Goal: Register for event/course

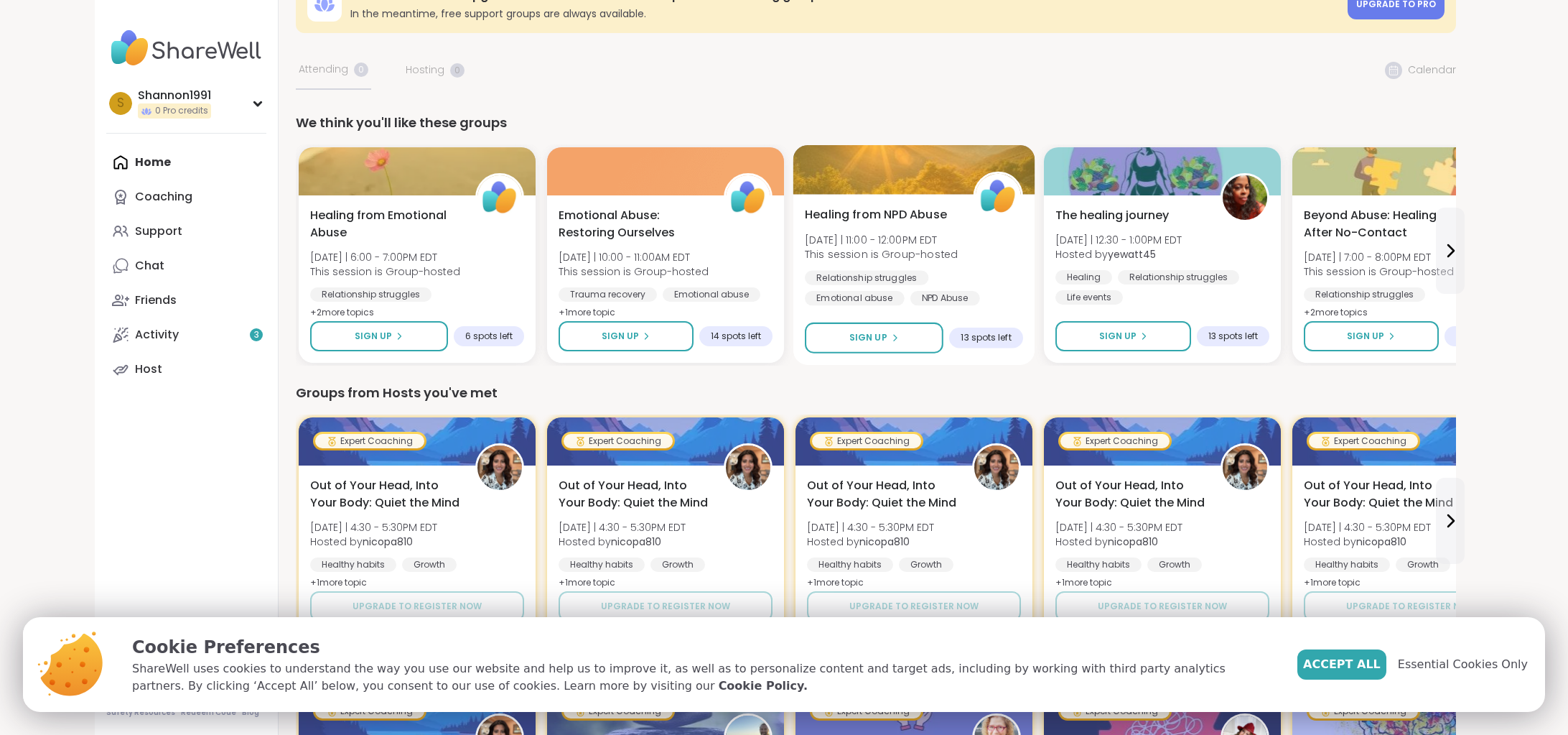
scroll to position [43, 0]
click at [1452, 265] on button at bounding box center [1451, 249] width 29 height 86
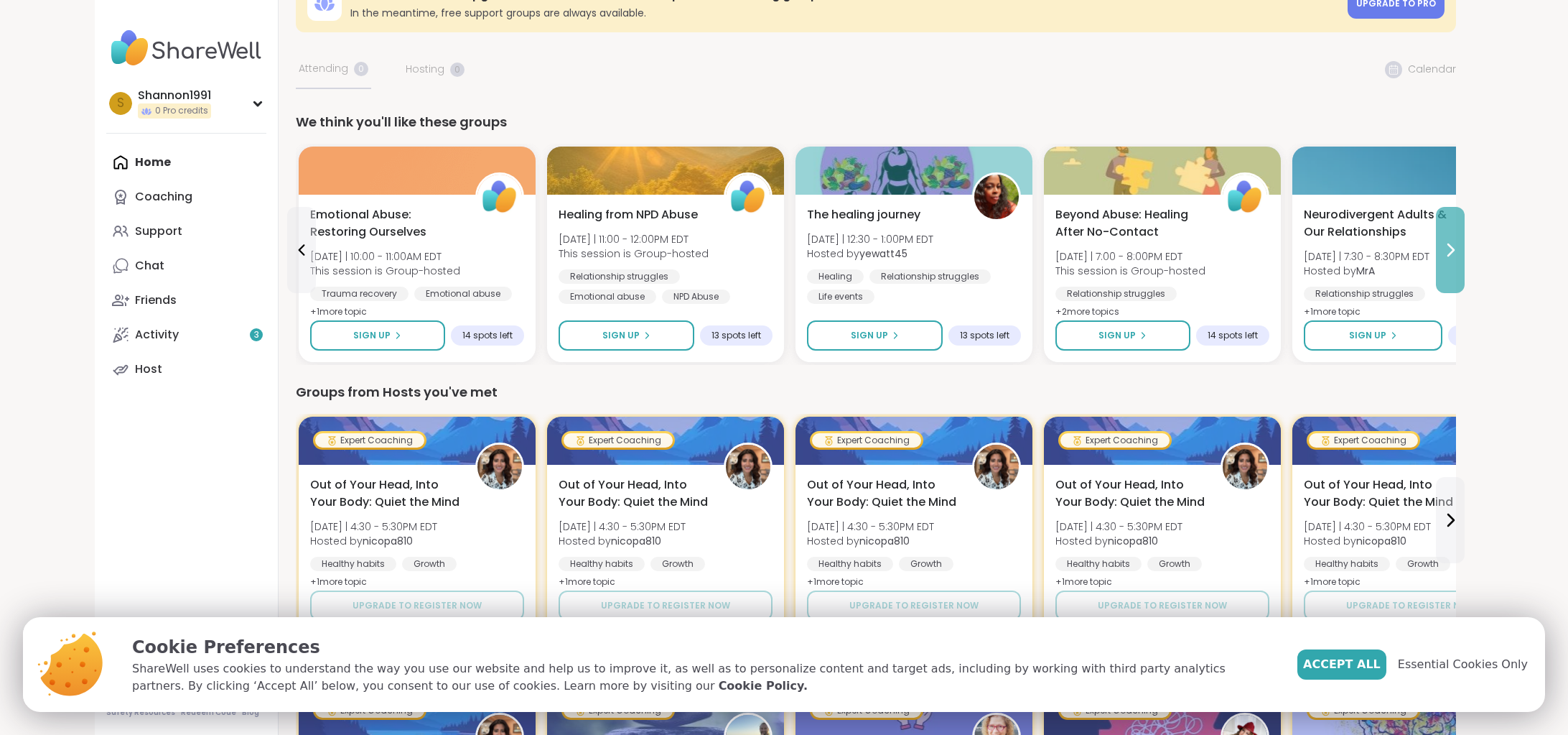
scroll to position [43, 0]
click at [1450, 265] on button at bounding box center [1451, 248] width 29 height 86
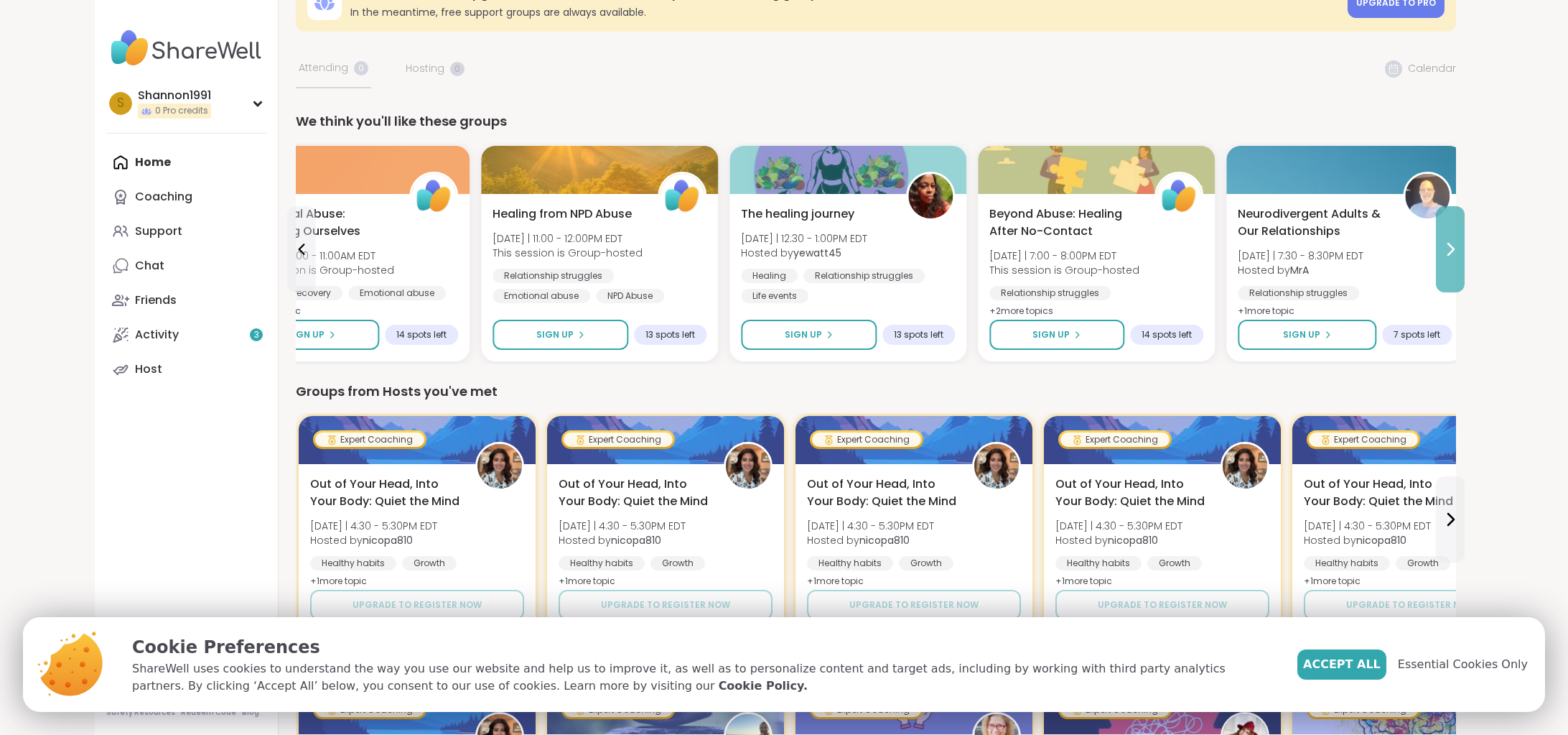
scroll to position [44, 0]
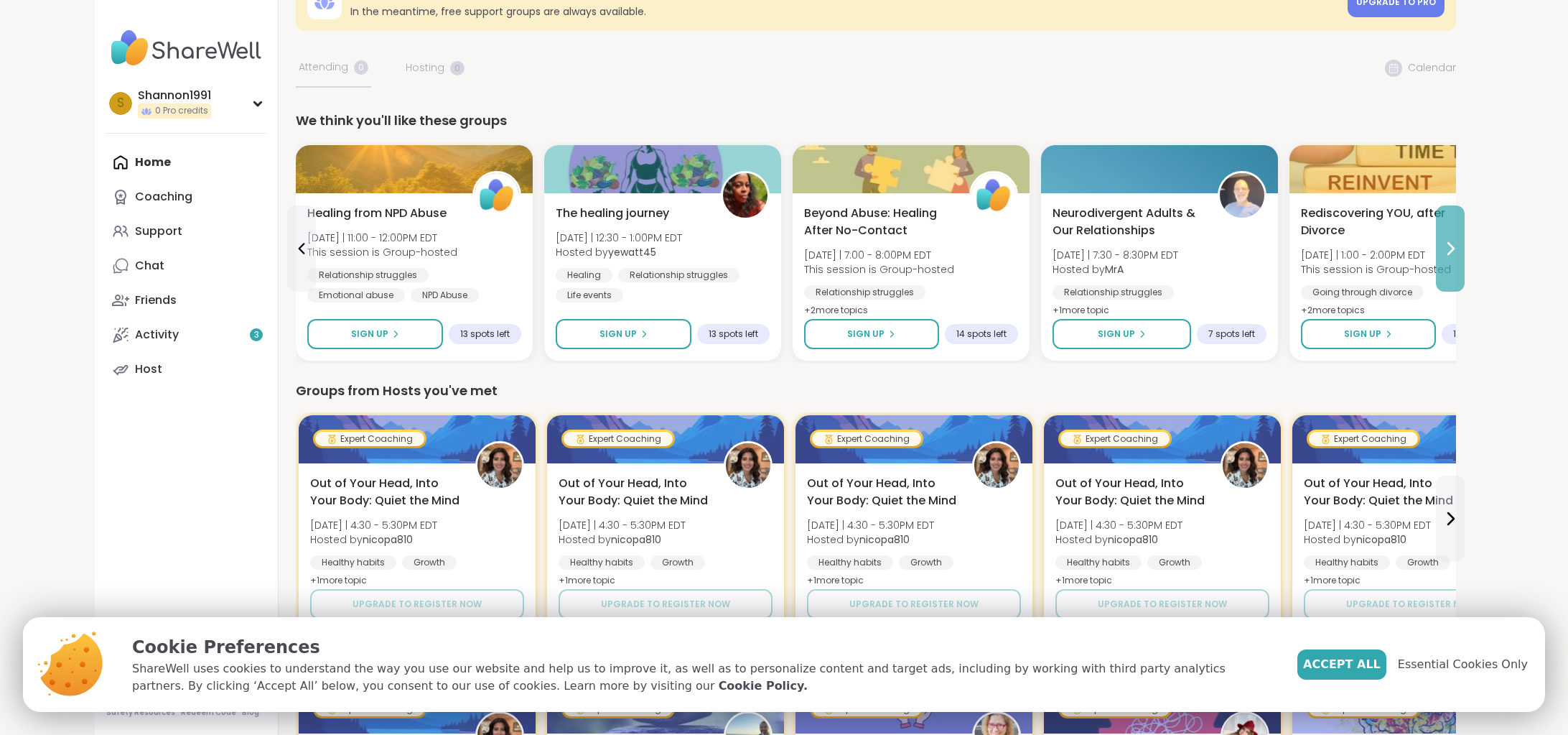
click at [1447, 265] on button at bounding box center [1451, 248] width 29 height 86
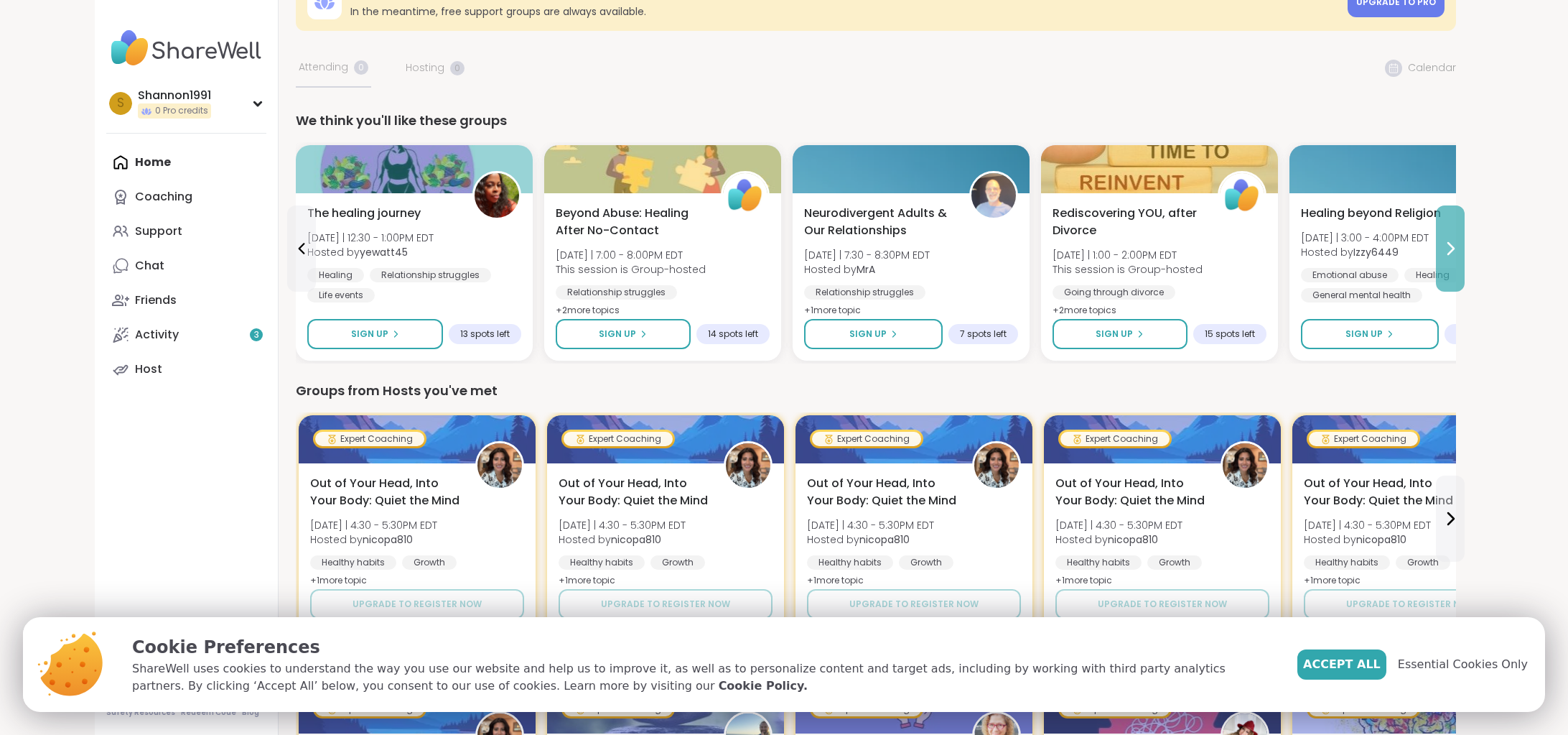
click at [1447, 265] on button at bounding box center [1451, 248] width 29 height 86
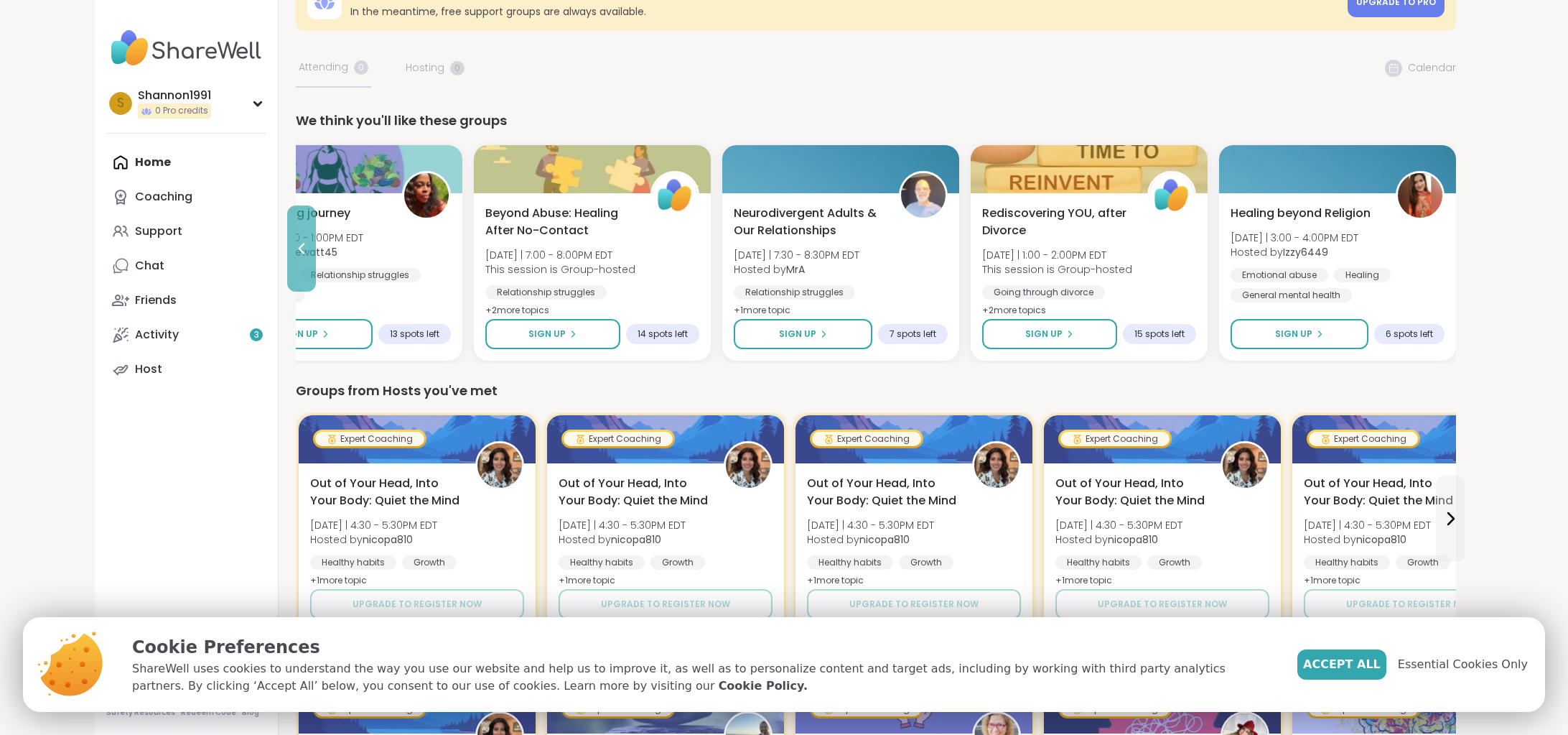
click at [298, 229] on button at bounding box center [302, 248] width 29 height 86
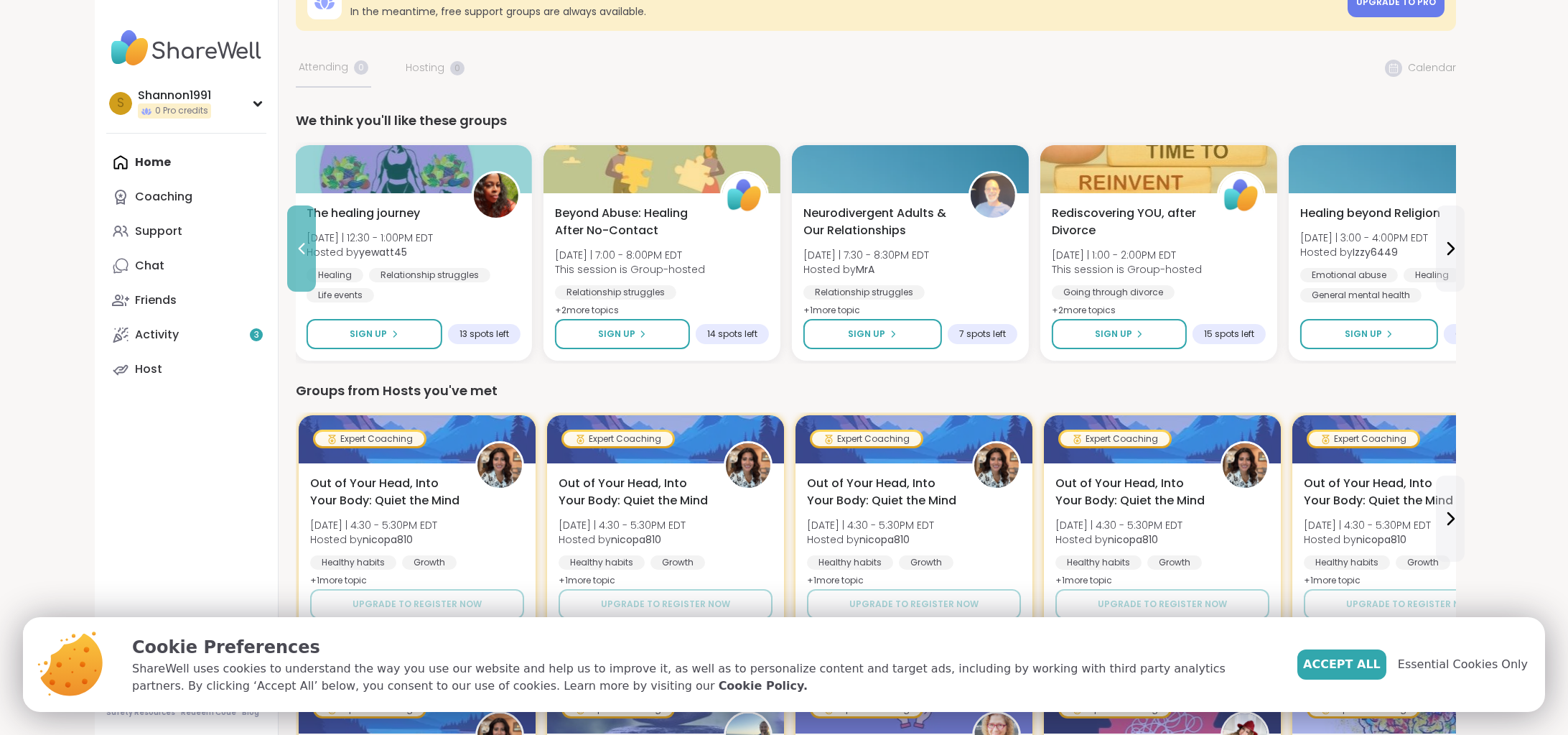
click at [295, 227] on button at bounding box center [302, 248] width 29 height 86
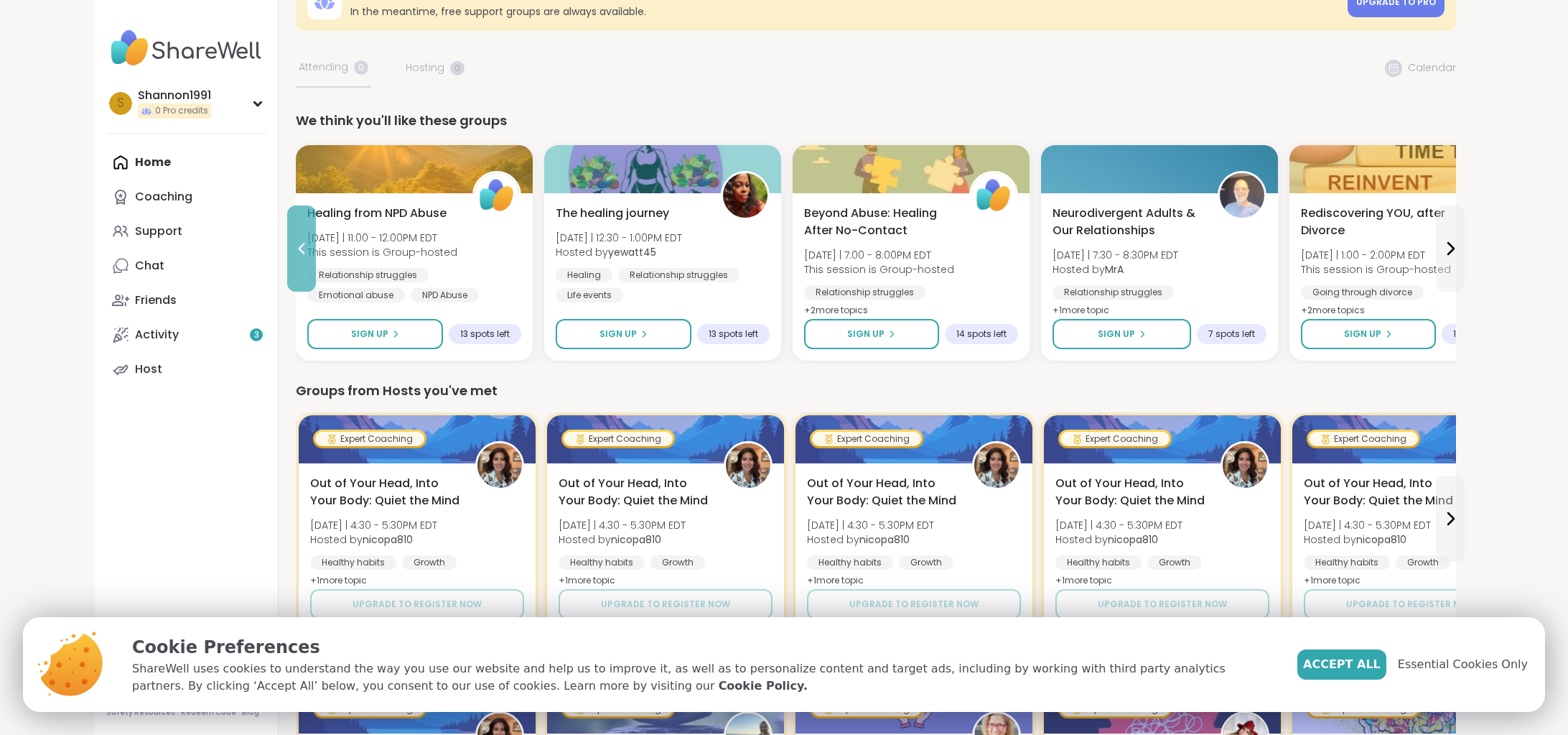
click at [304, 230] on button at bounding box center [302, 248] width 29 height 86
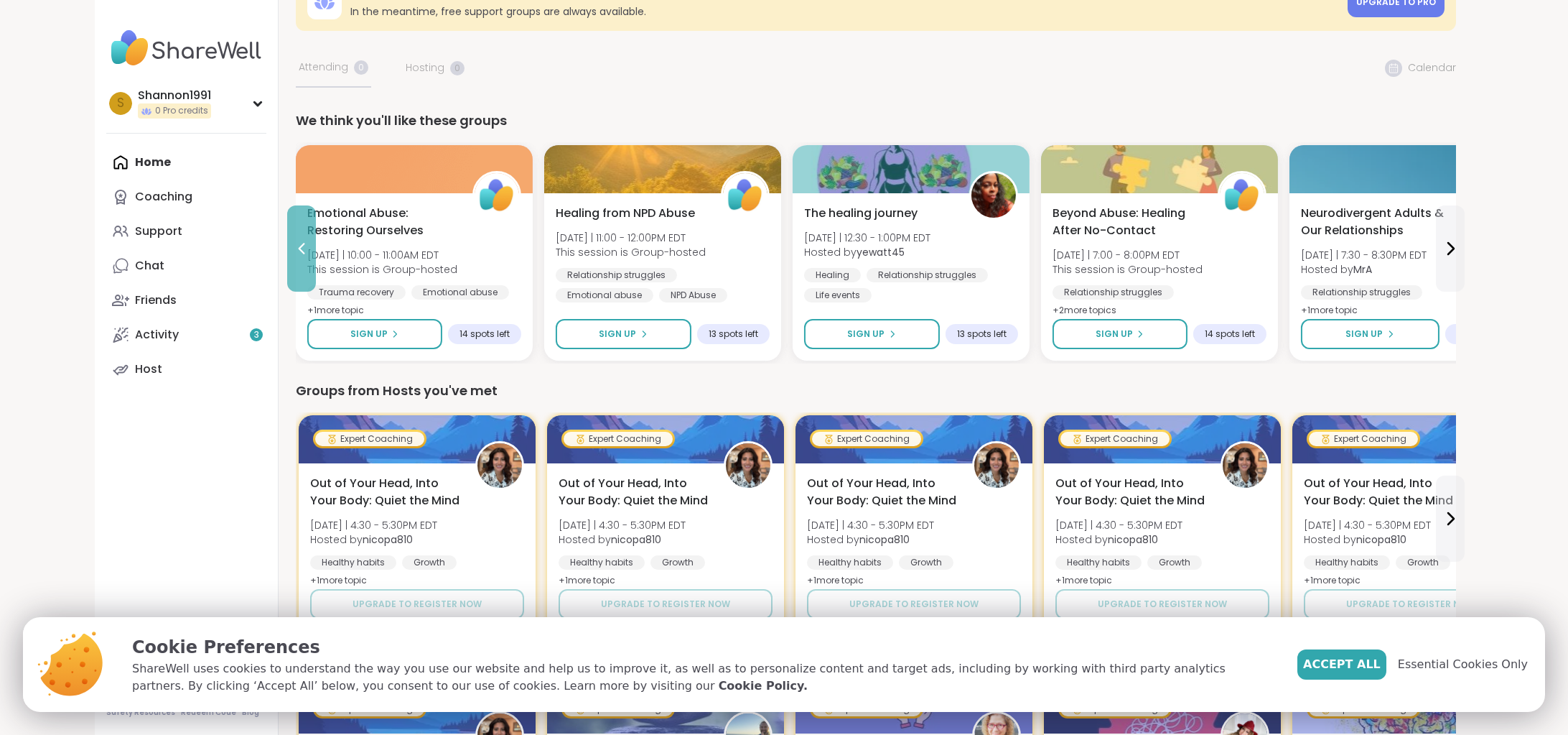
click at [304, 229] on button at bounding box center [302, 248] width 29 height 86
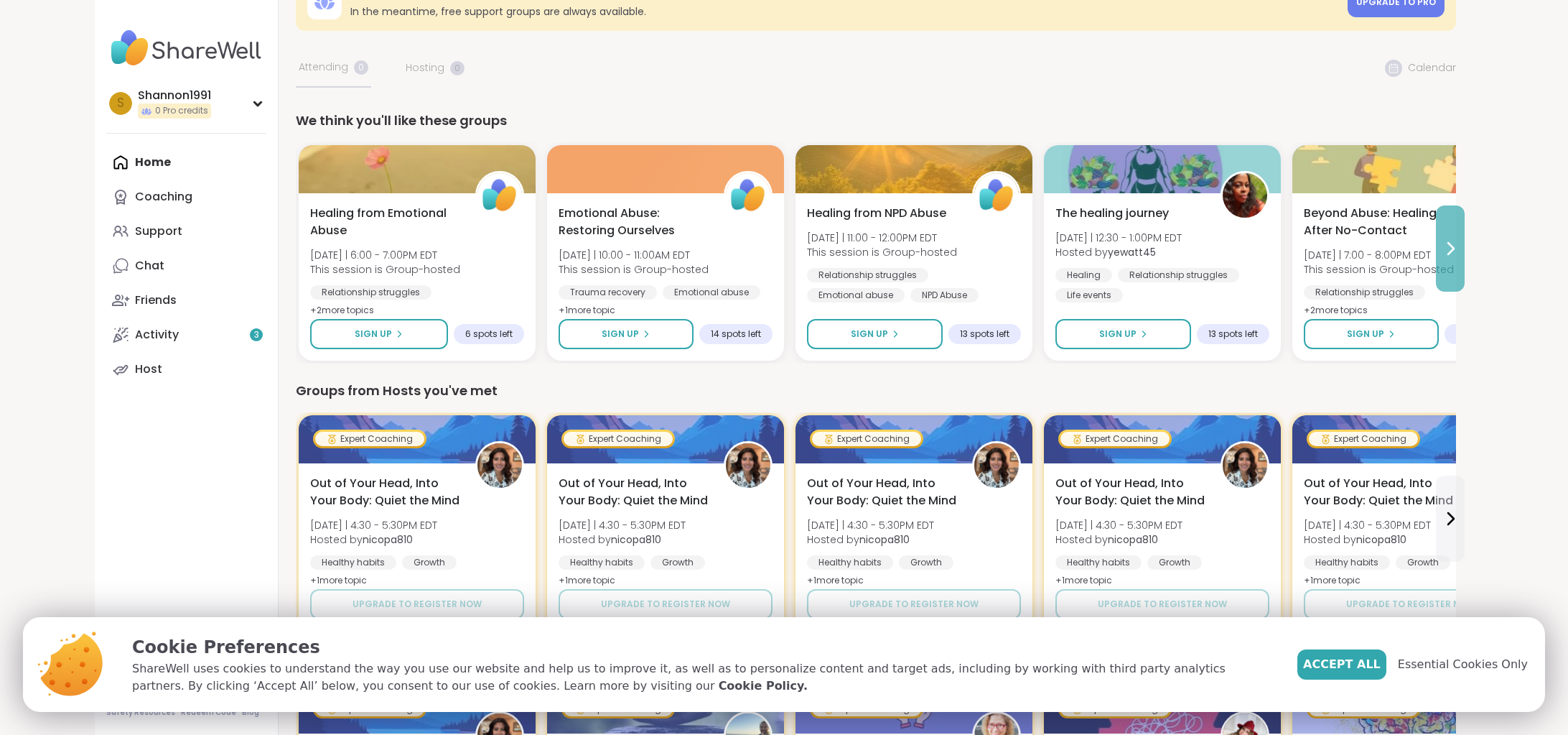
click at [1455, 248] on icon at bounding box center [1451, 248] width 17 height 17
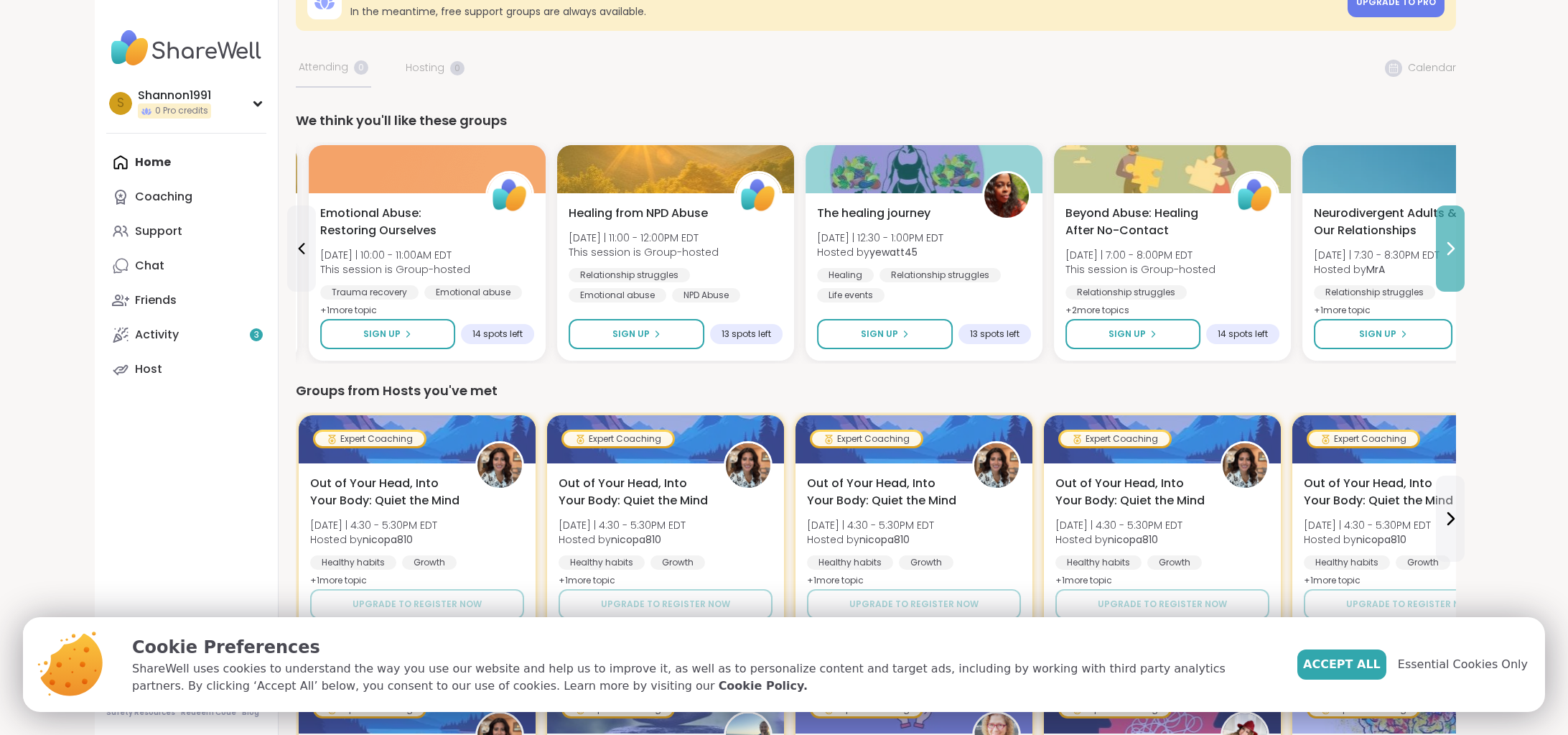
click at [1455, 248] on icon at bounding box center [1451, 248] width 17 height 17
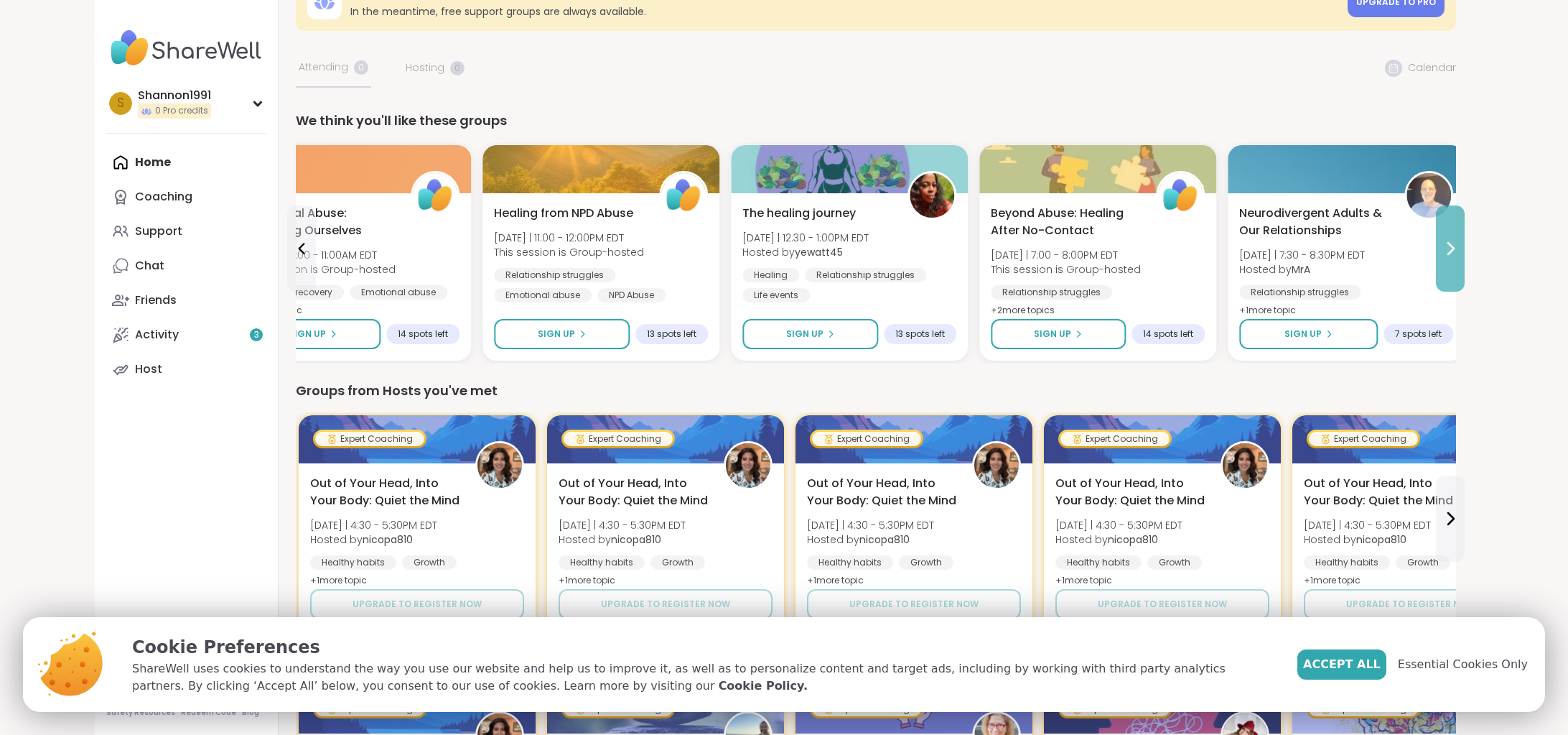
click at [1455, 248] on icon at bounding box center [1451, 248] width 17 height 17
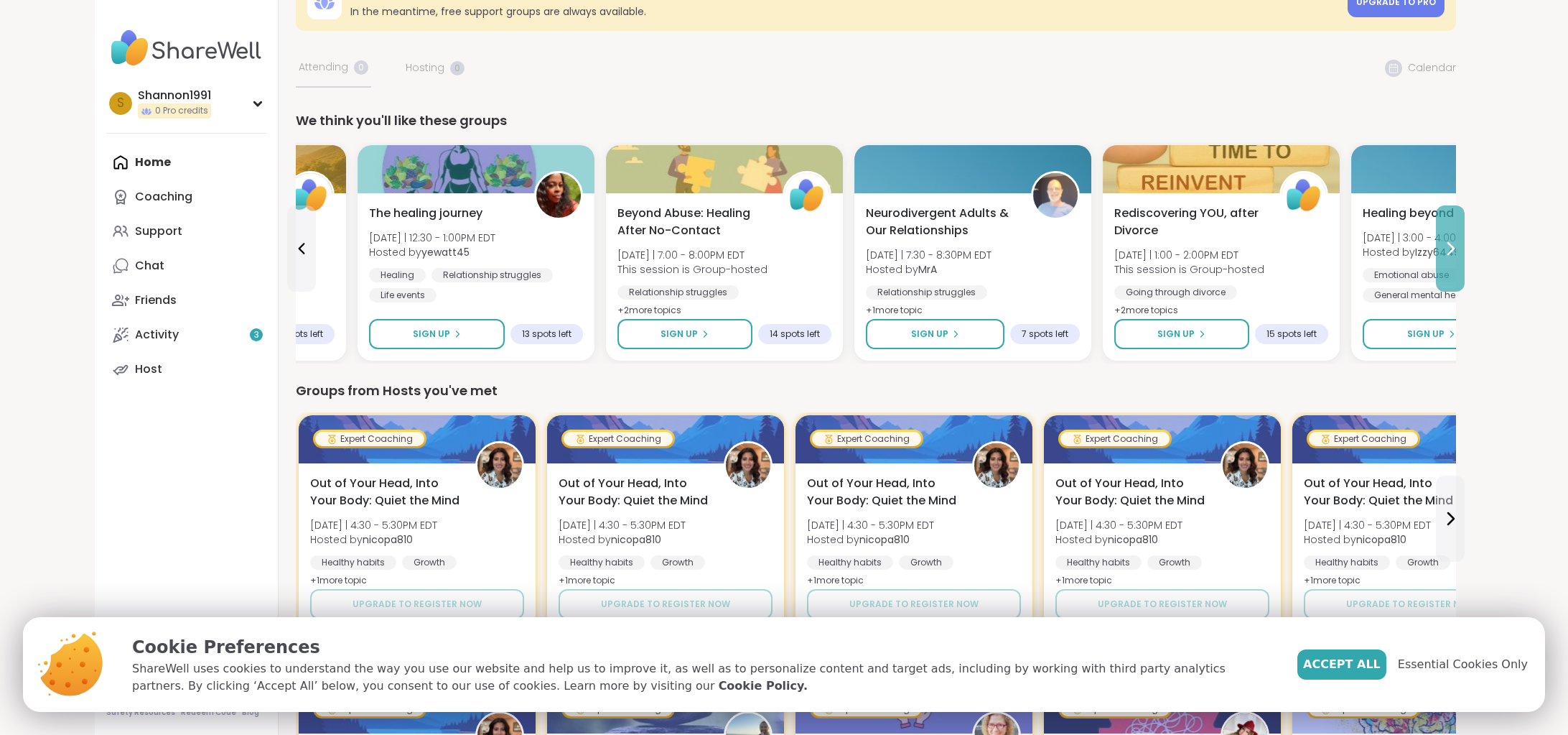
click at [1456, 248] on icon at bounding box center [1451, 248] width 17 height 17
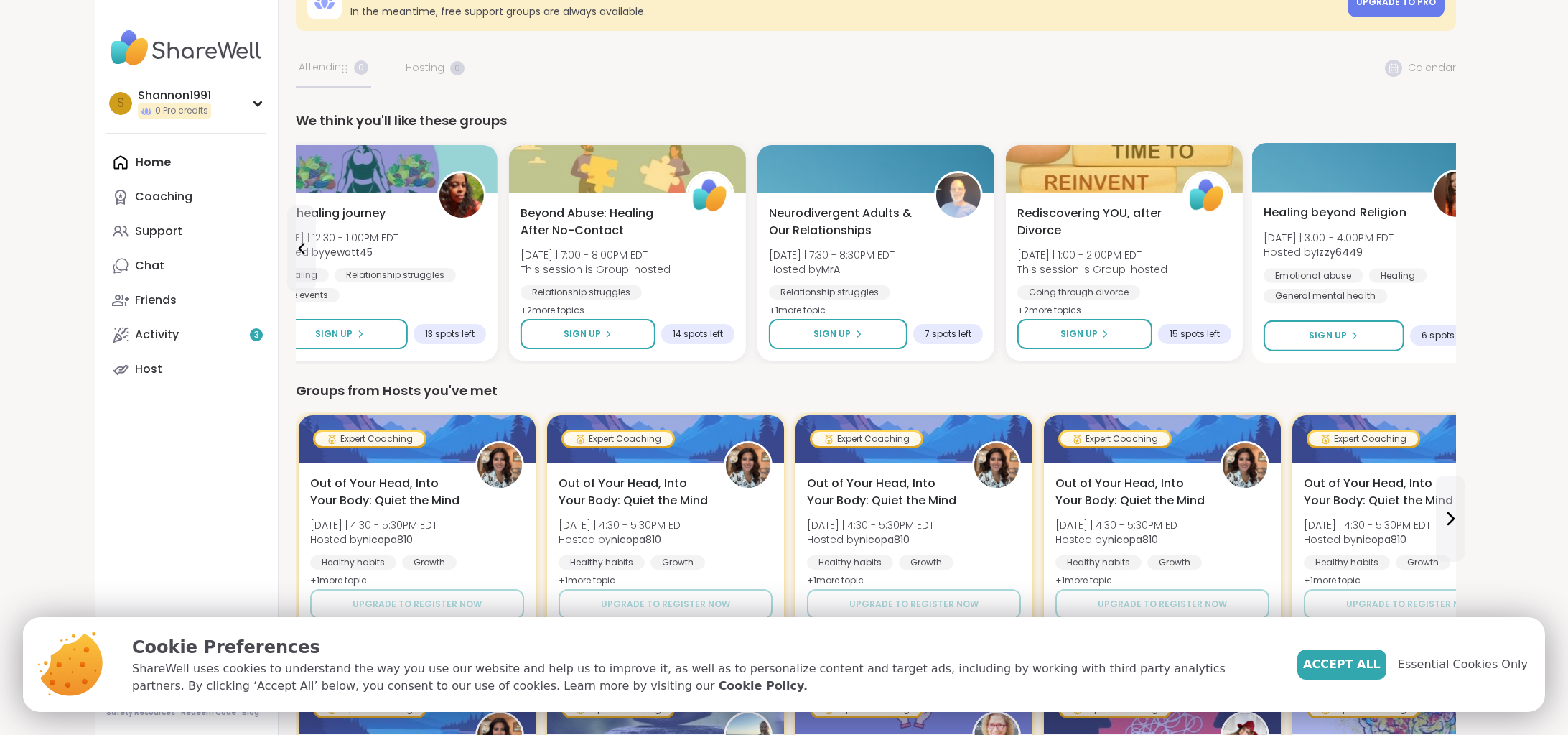
click at [1451, 242] on div "Healing beyond Religion [DATE] | 3:00 - 4:00PM EDT Hosted by Izzy6449 Emotional…" at bounding box center [1372, 254] width 219 height 100
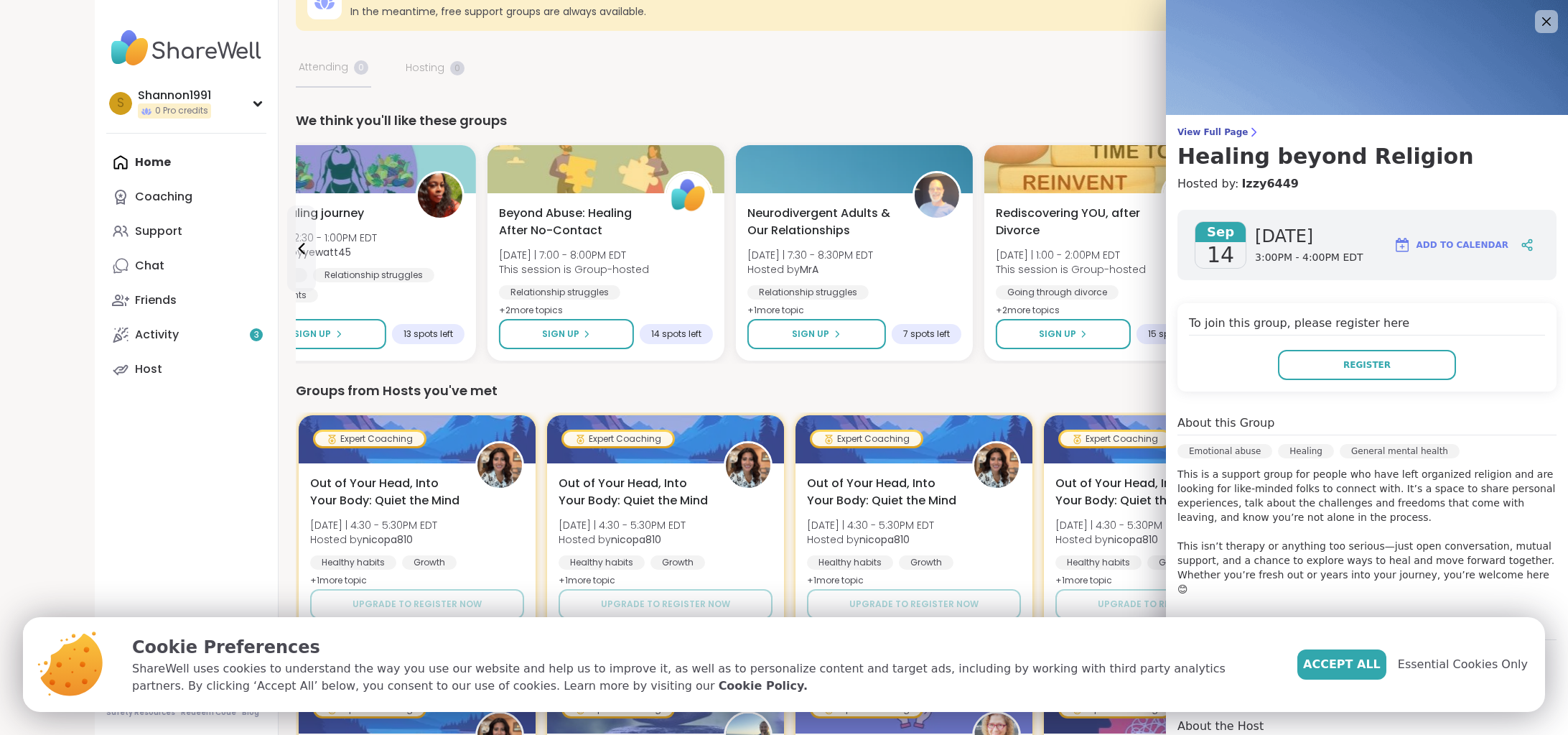
drag, startPoint x: 1556, startPoint y: 23, endPoint x: 1564, endPoint y: 23, distance: 8.0
click at [1562, 22] on div "View Full Page Healing beyond Religion Hosted by: Izzy6449 [DATE] [DATE] 3:00PM…" at bounding box center [1366, 368] width 402 height 735
click at [1551, 17] on icon at bounding box center [1546, 20] width 18 height 18
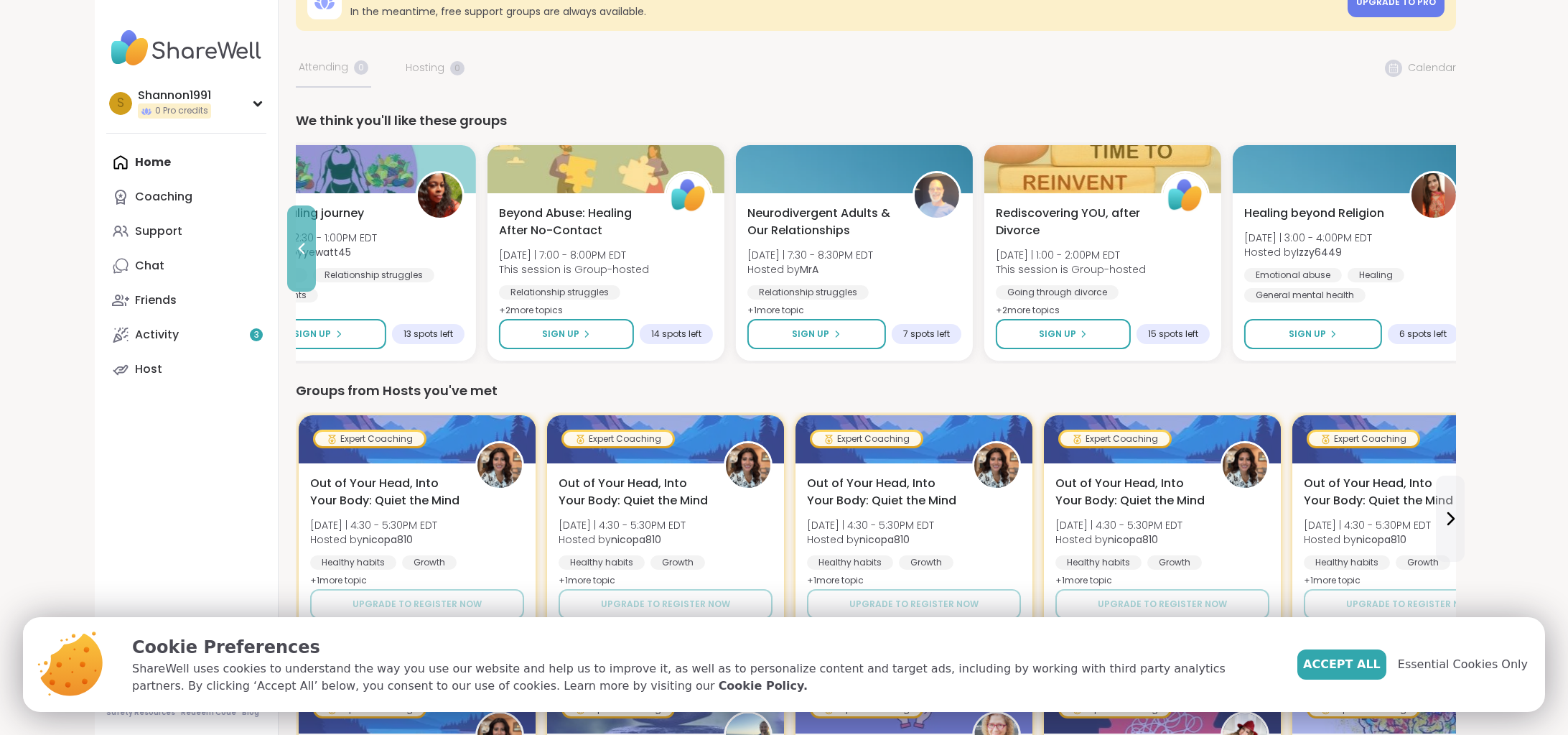
click at [304, 250] on icon at bounding box center [302, 248] width 17 height 17
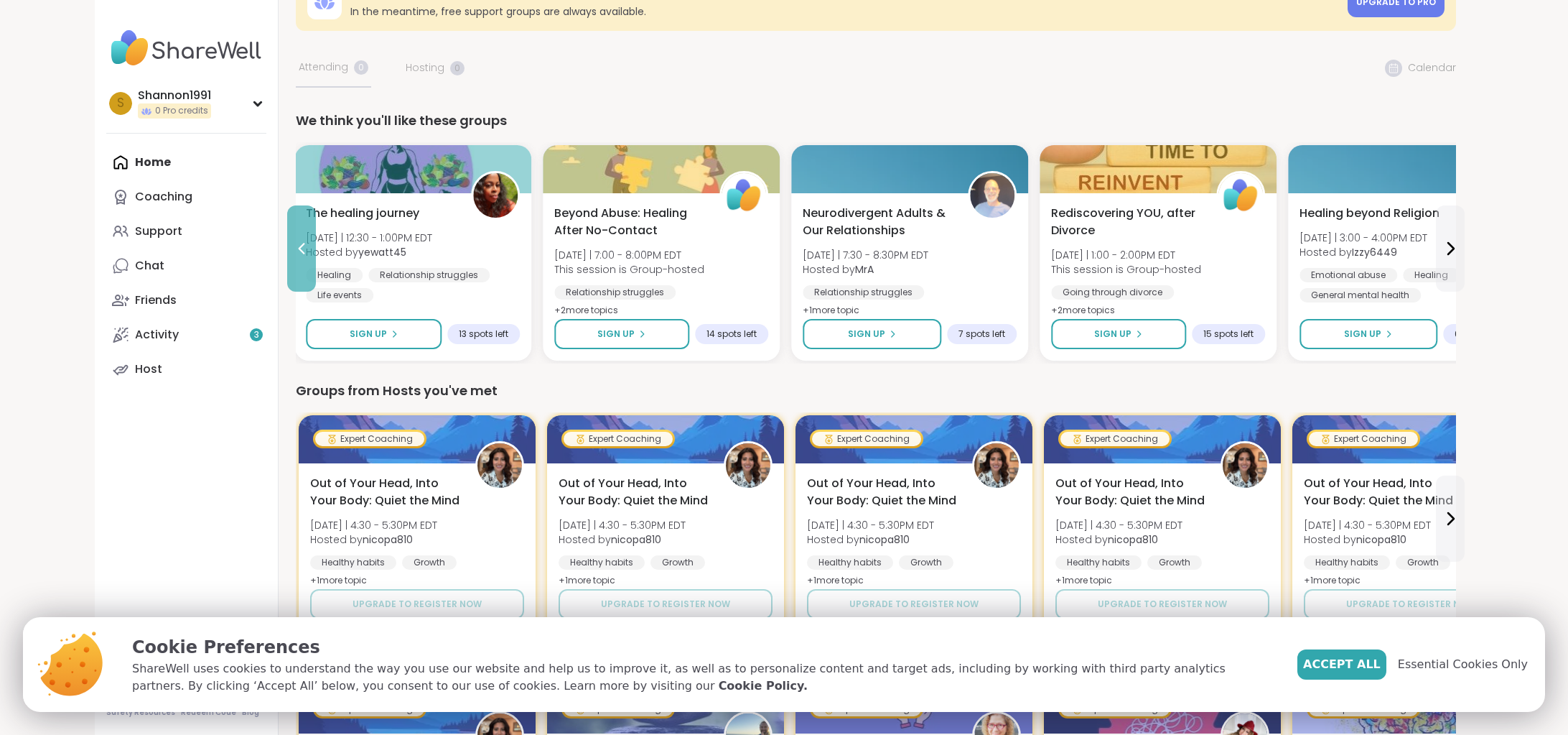
click at [304, 249] on icon at bounding box center [302, 248] width 17 height 17
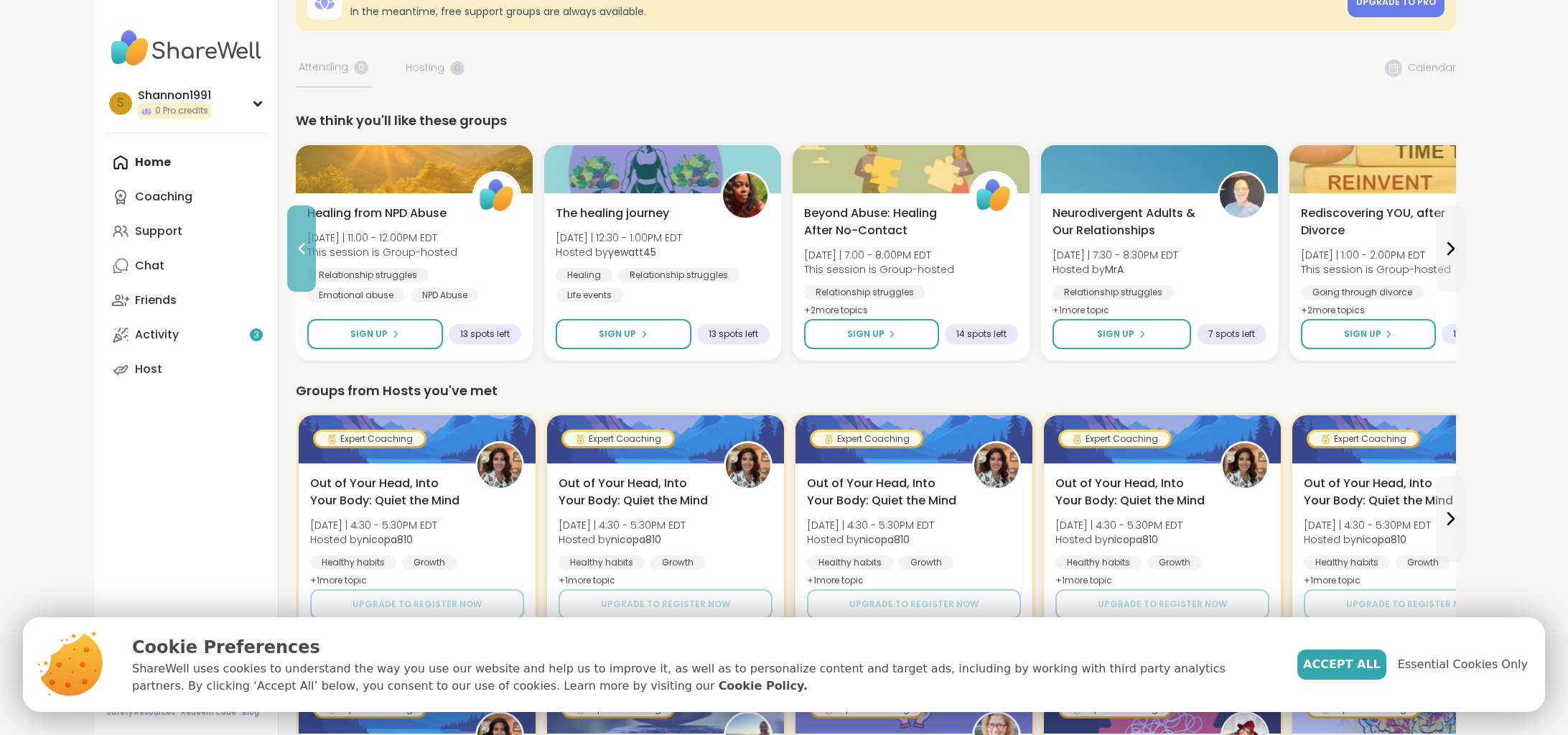
click at [304, 249] on icon at bounding box center [302, 248] width 17 height 17
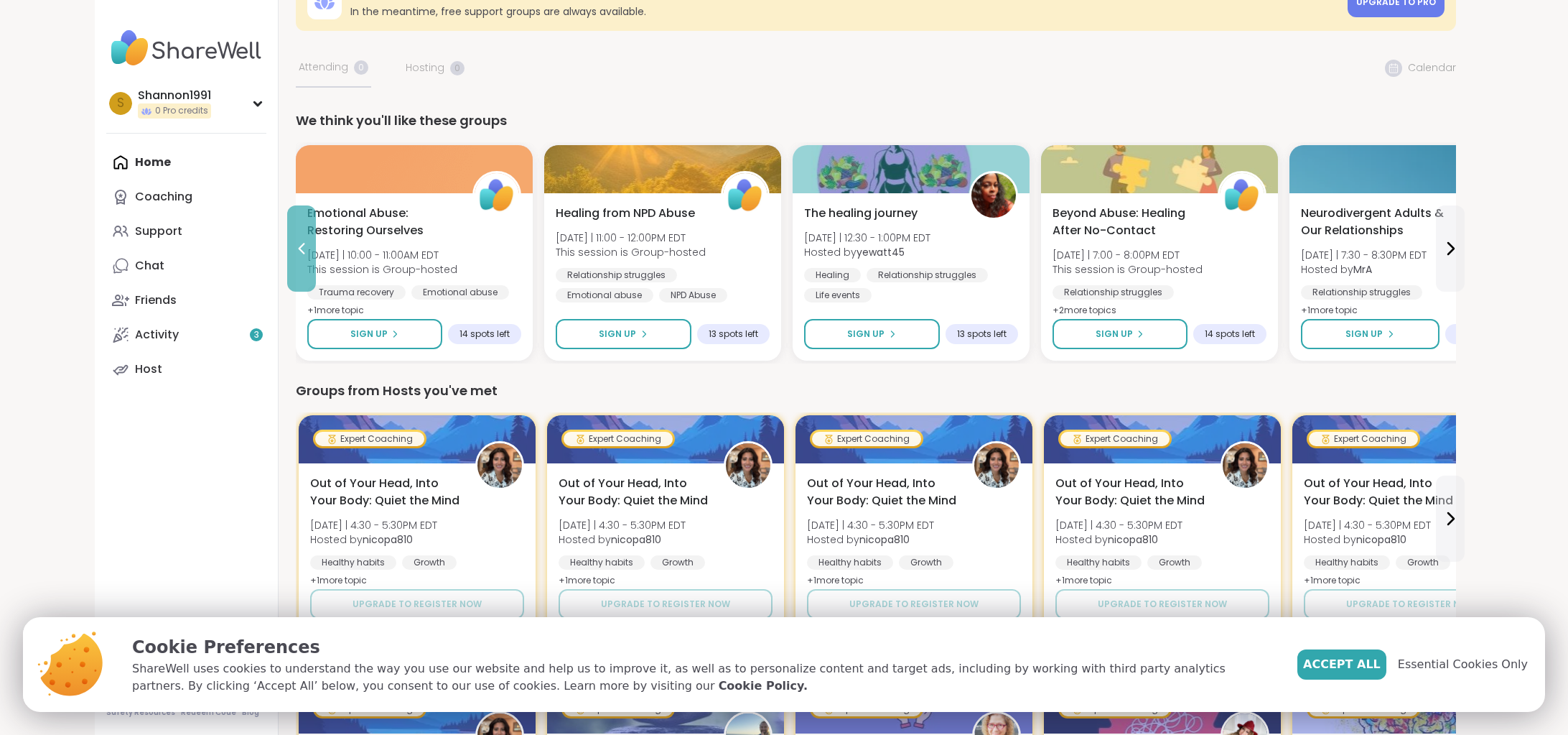
click at [305, 249] on icon at bounding box center [302, 248] width 17 height 17
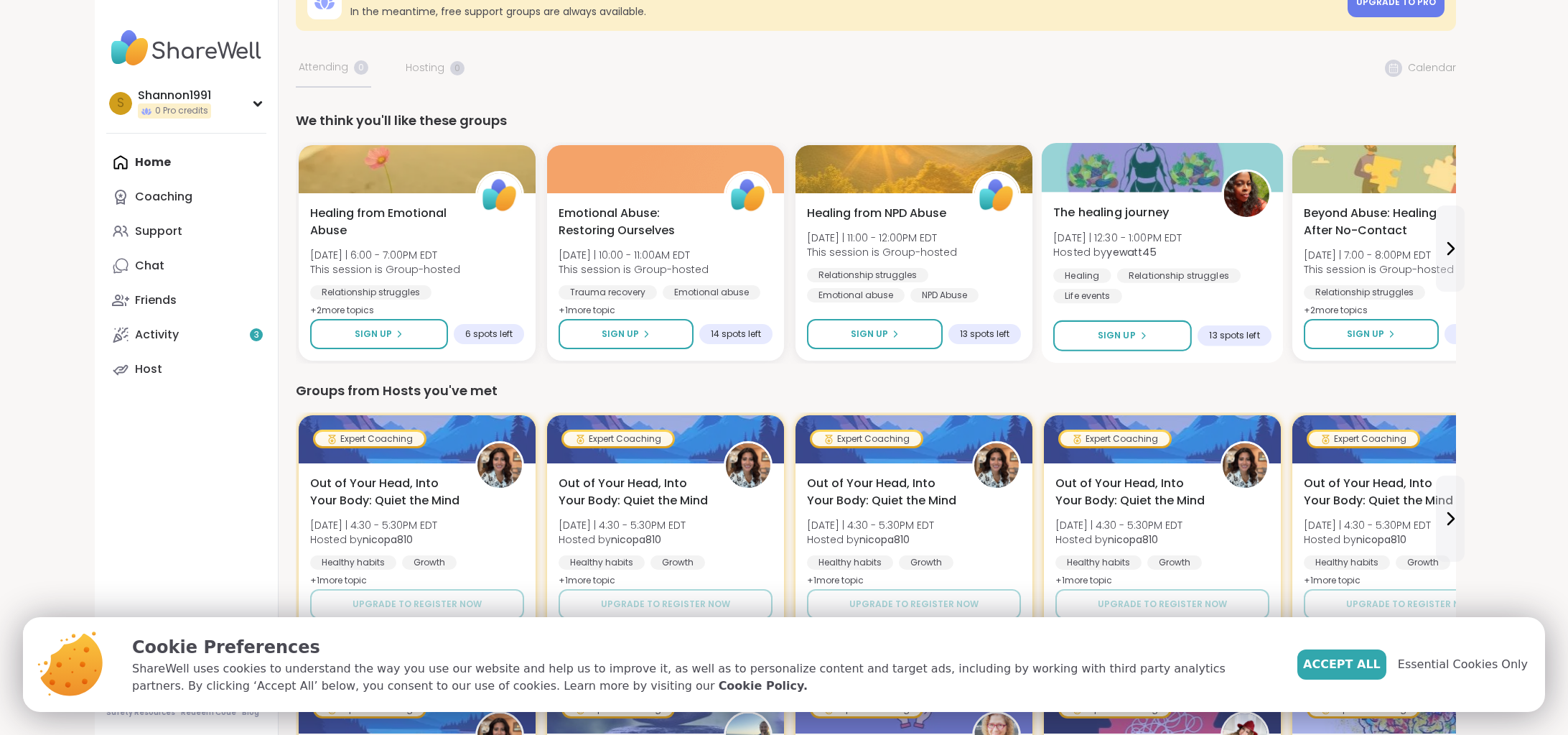
click at [1143, 223] on div "The healing journey [DATE] | 12:30 - 1:00PM EDT Hosted by yewatt45 Healing Rela…" at bounding box center [1162, 254] width 219 height 100
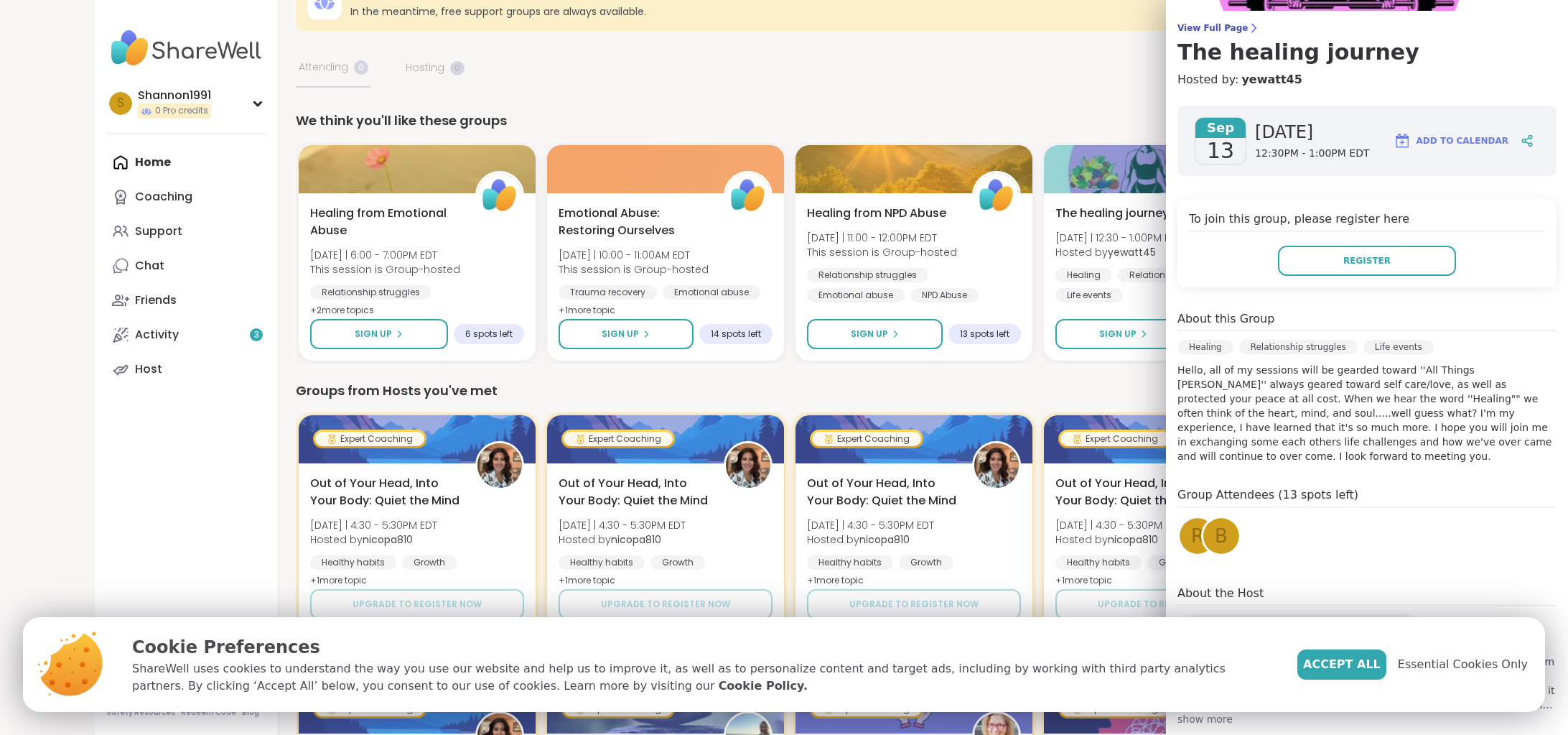
scroll to position [116, 0]
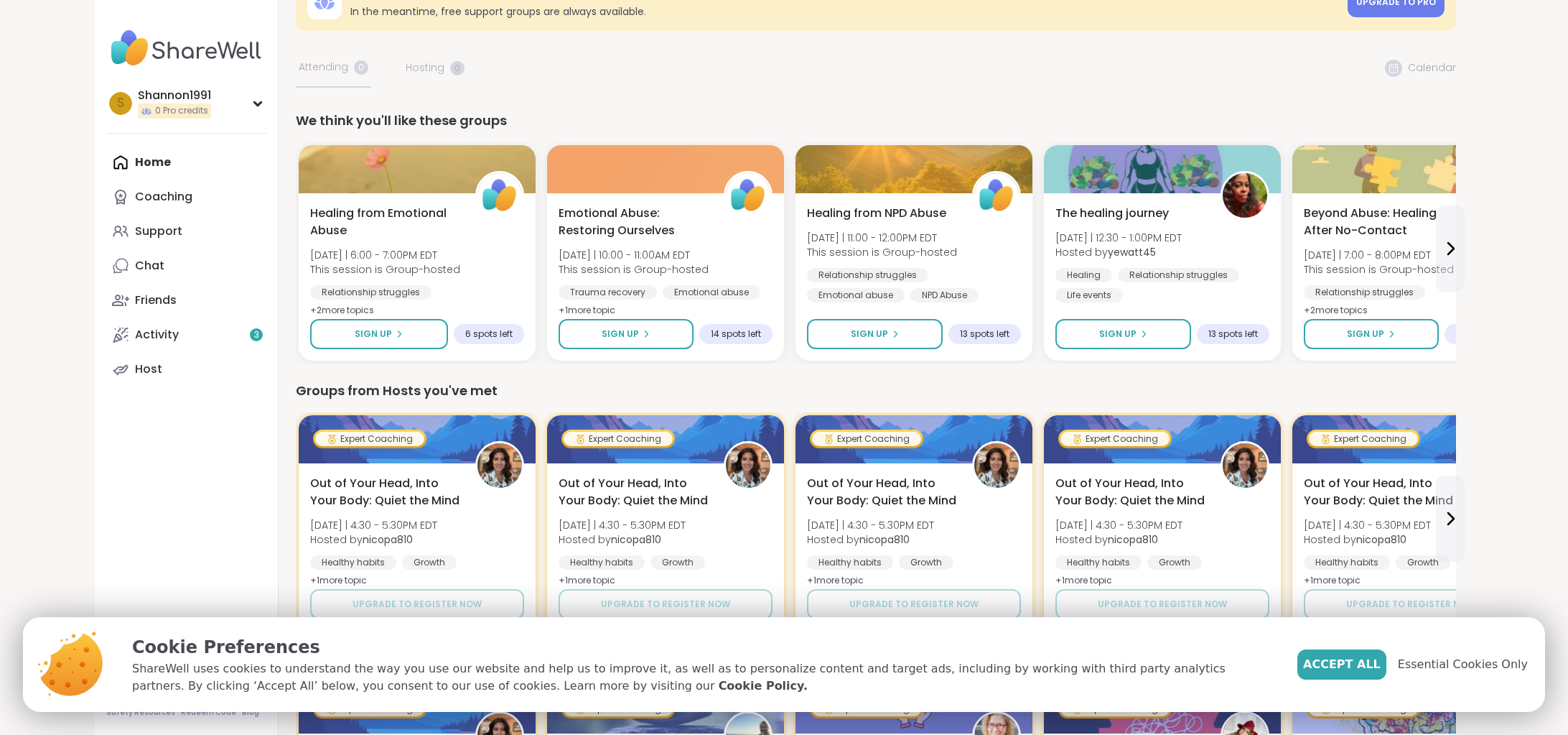
click at [362, 210] on span "Healing from Emotional Abuse" at bounding box center [383, 221] width 152 height 35
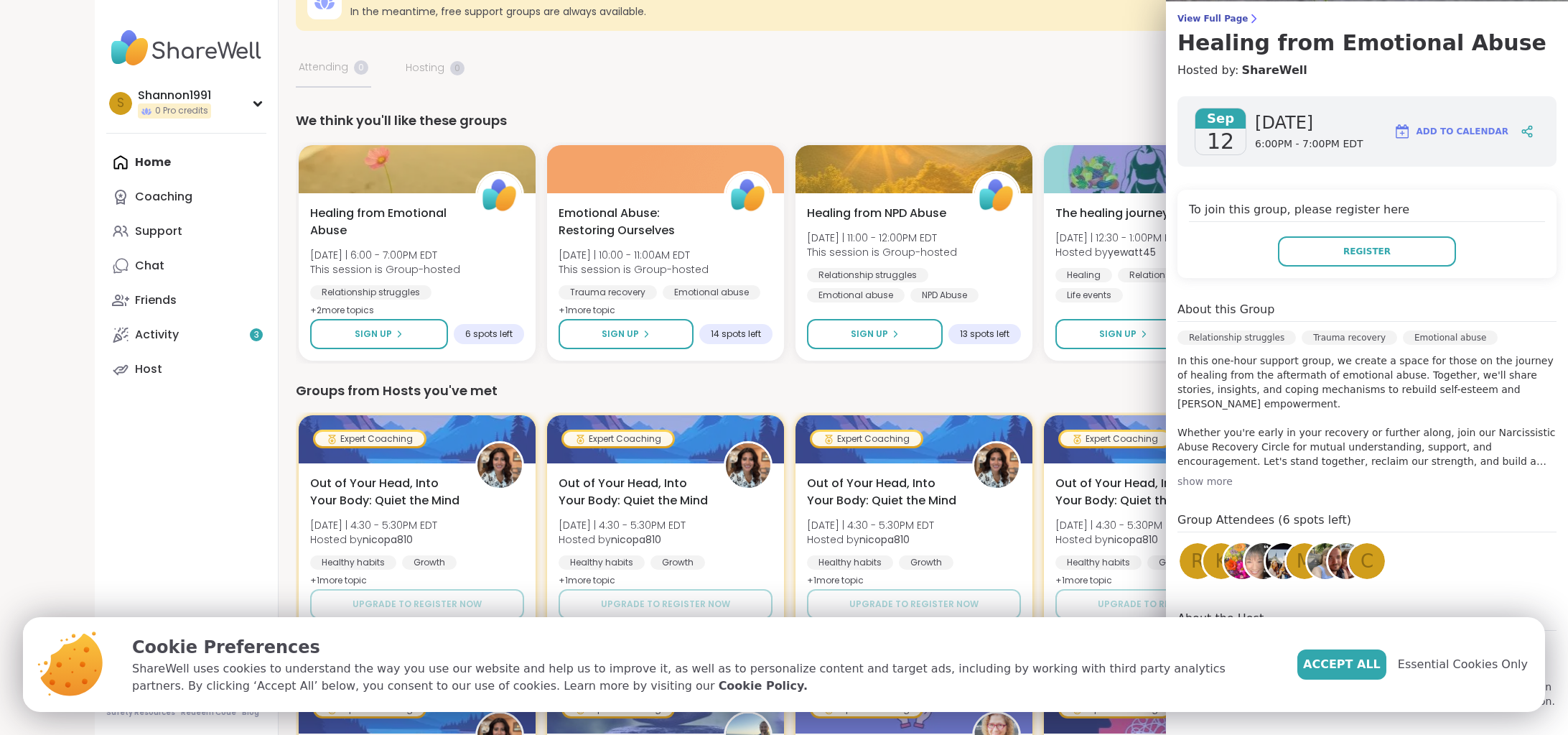
scroll to position [122, 0]
